Goal: Task Accomplishment & Management: Manage account settings

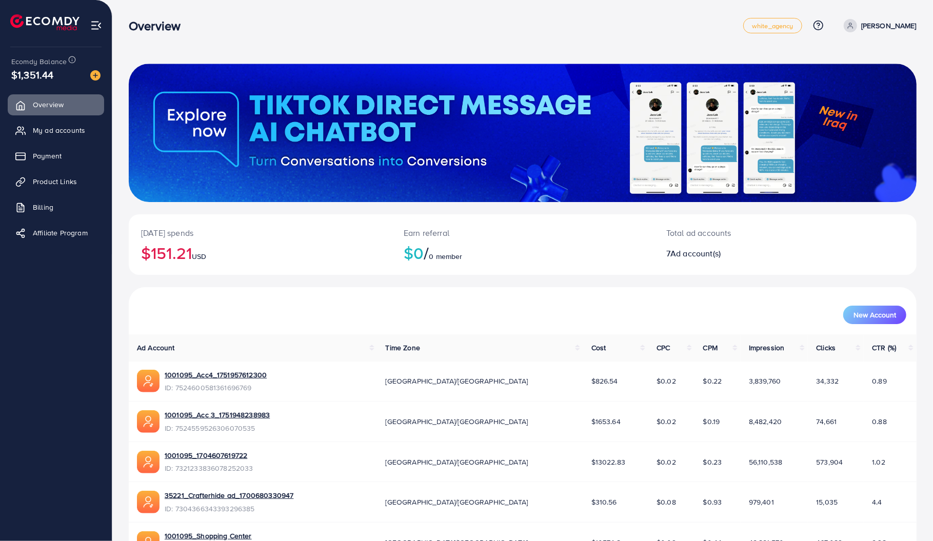
click at [52, 135] on span "My ad accounts" at bounding box center [59, 130] width 52 height 10
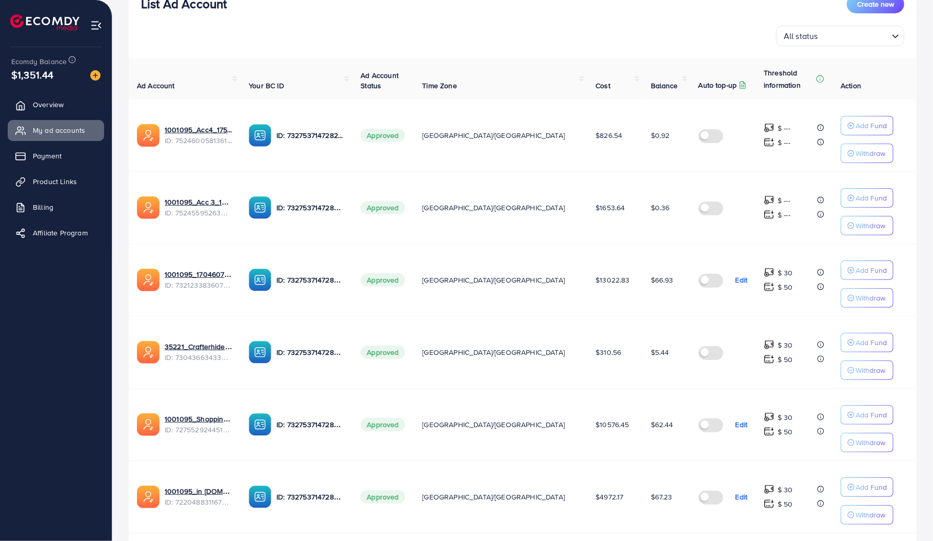
scroll to position [272, 0]
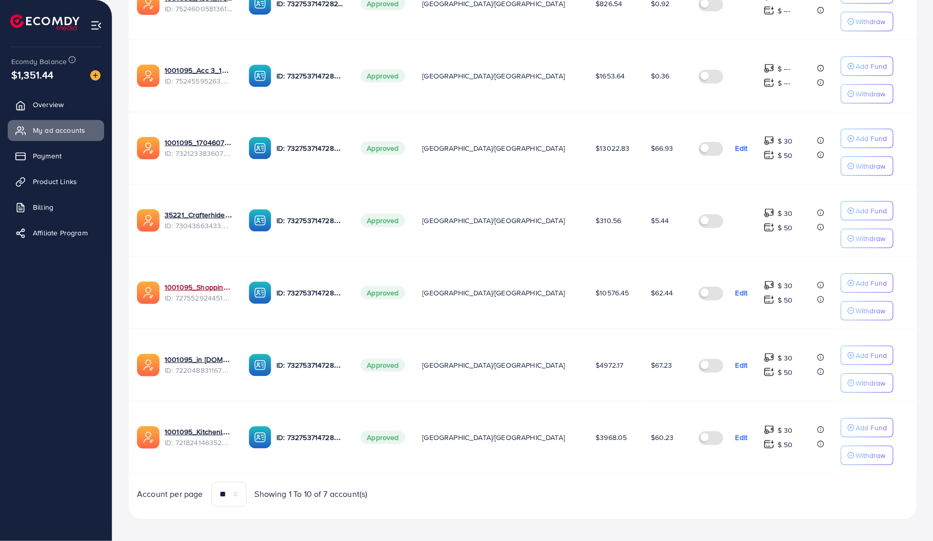
click at [191, 283] on link "1001095_Shopping Center" at bounding box center [199, 287] width 68 height 10
